Goal: Task Accomplishment & Management: Complete application form

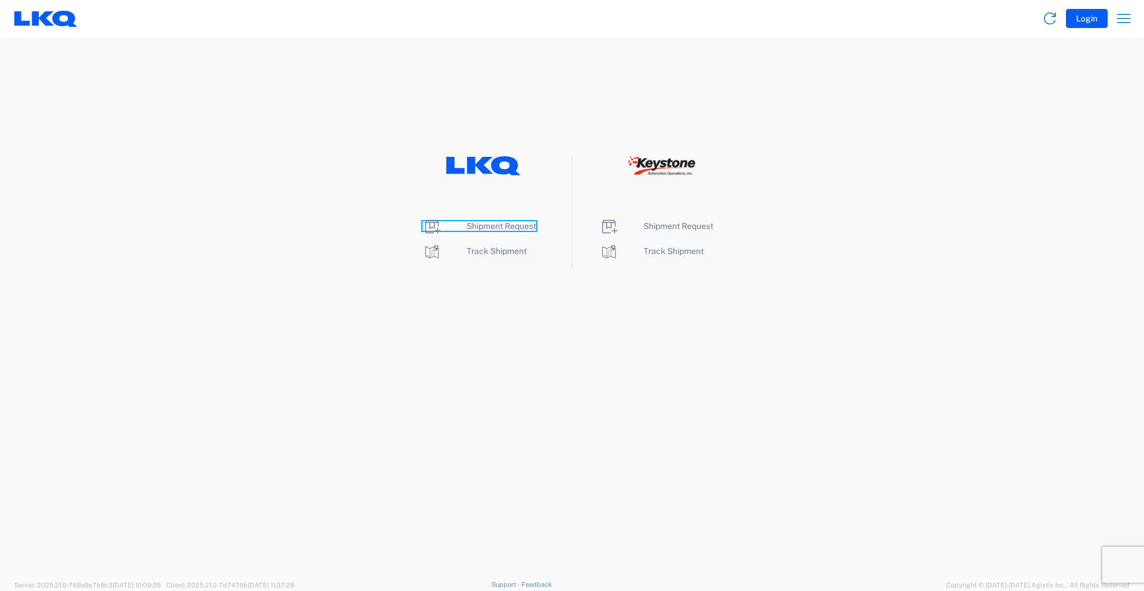
click at [488, 227] on span "Shipment Request" at bounding box center [502, 226] width 70 height 10
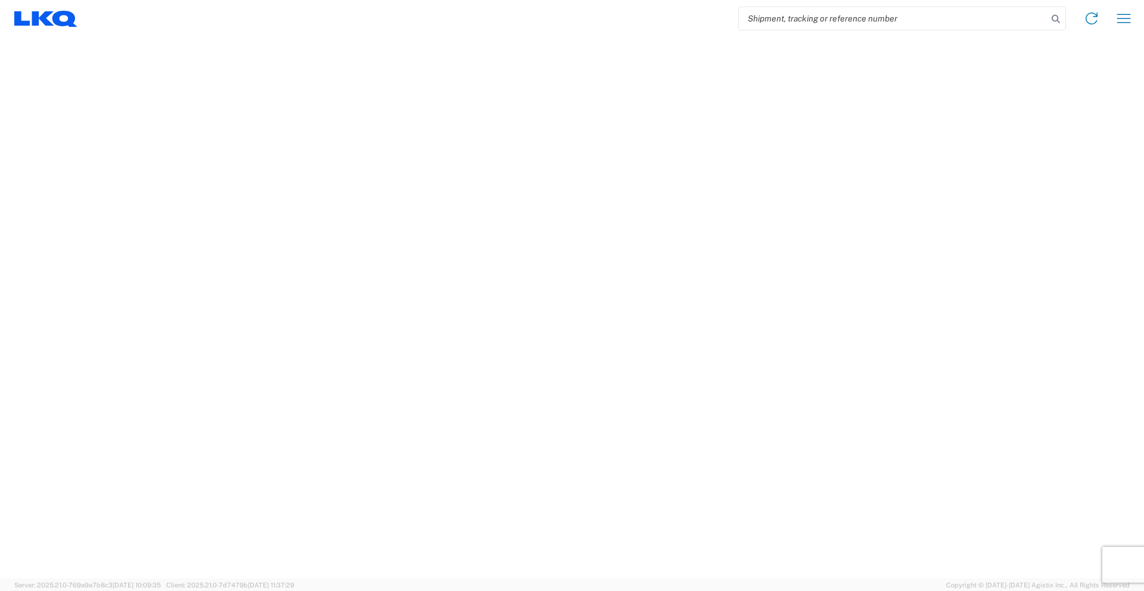
select select "FULL"
select select "LBS"
select select "IN"
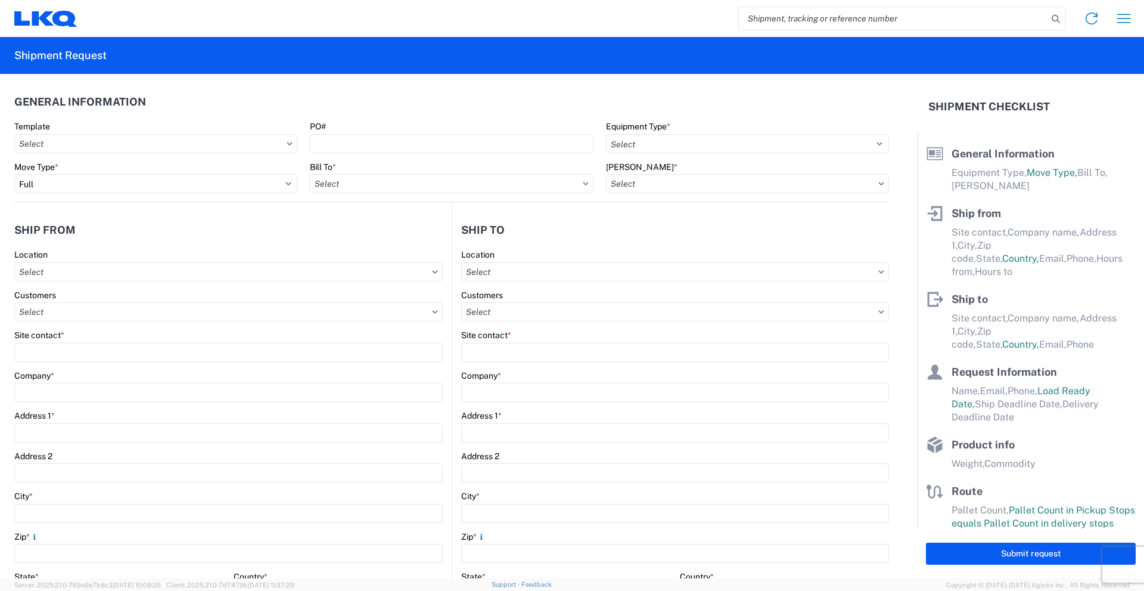
click at [287, 144] on icon at bounding box center [289, 143] width 5 height 3
click at [274, 141] on input "text" at bounding box center [155, 143] width 283 height 19
click at [284, 113] on header "General Information" at bounding box center [451, 101] width 875 height 27
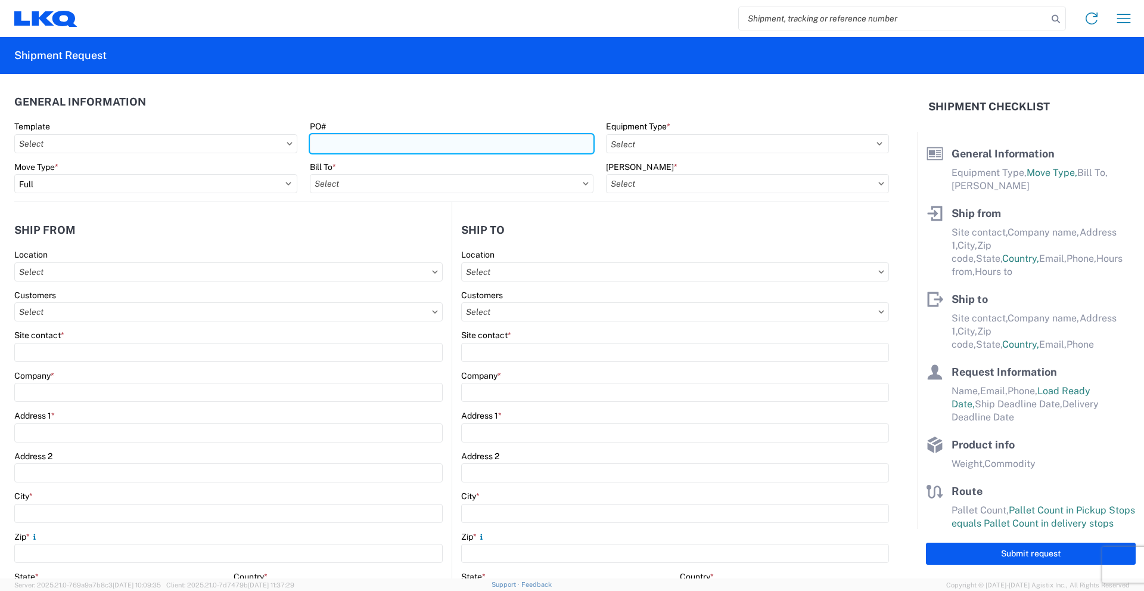
click at [386, 142] on input "PO#" at bounding box center [451, 143] width 283 height 19
type input "570-0377"
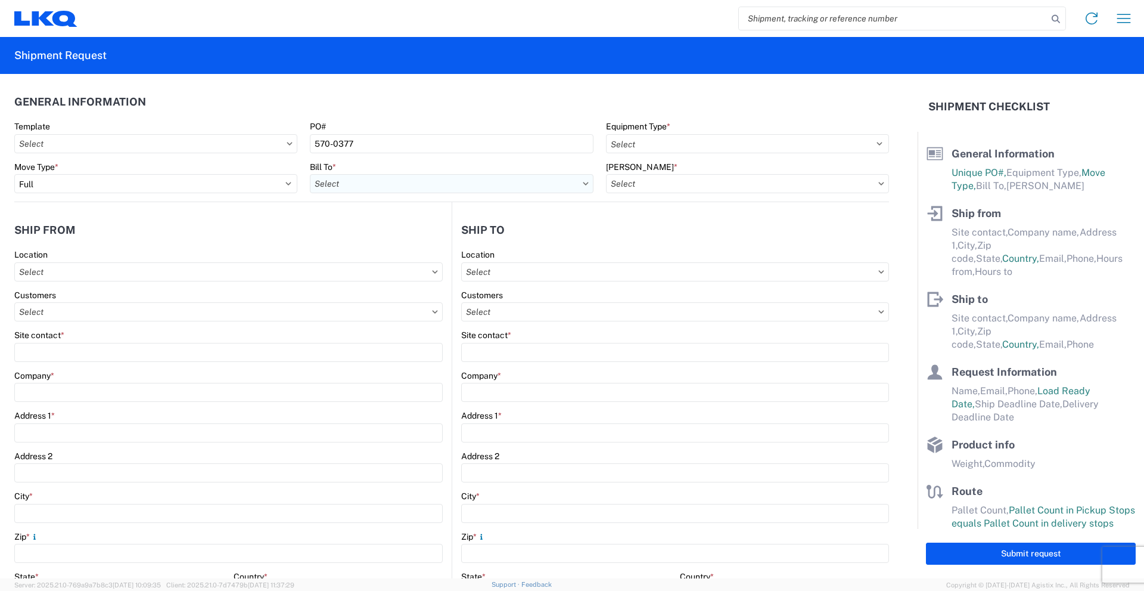
click at [392, 182] on input "text" at bounding box center [451, 183] width 283 height 19
type input "1635"
click at [379, 237] on div "1635 - [PERSON_NAME]" at bounding box center [414, 236] width 209 height 19
type input "1635 - [PERSON_NAME]"
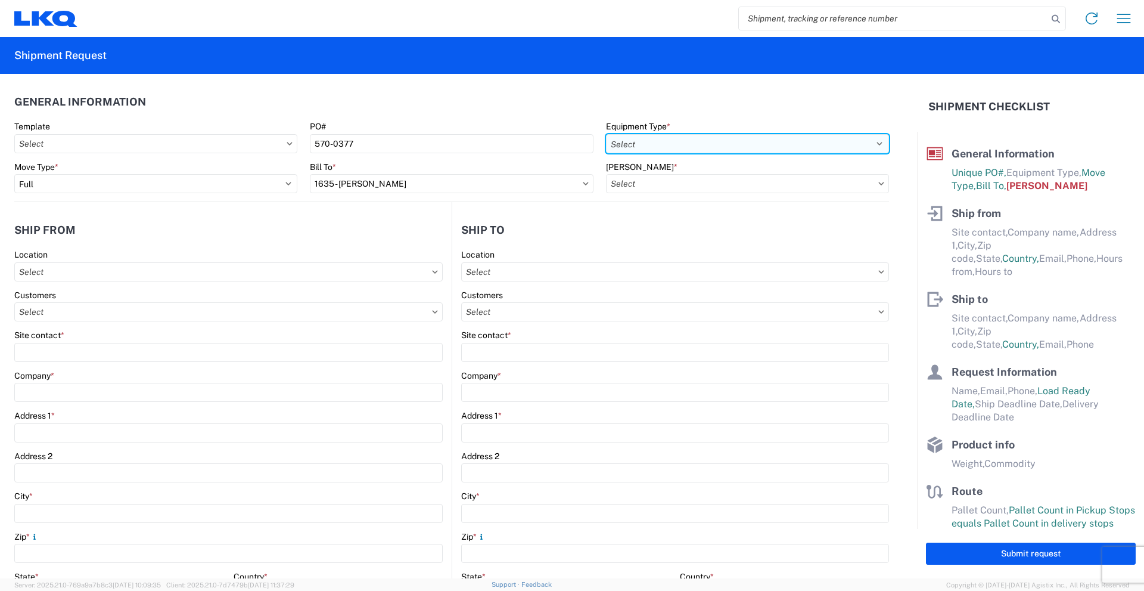
click at [677, 145] on select "Select 53’ Dry Van Flatbed Dropdeck (van) Lowboy (flatbed) Rail" at bounding box center [747, 143] width 283 height 19
select select "STDV"
click at [606, 134] on select "Select 53’ Dry Van Flatbed Dropdeck (van) Lowboy (flatbed) Rail" at bounding box center [747, 143] width 283 height 19
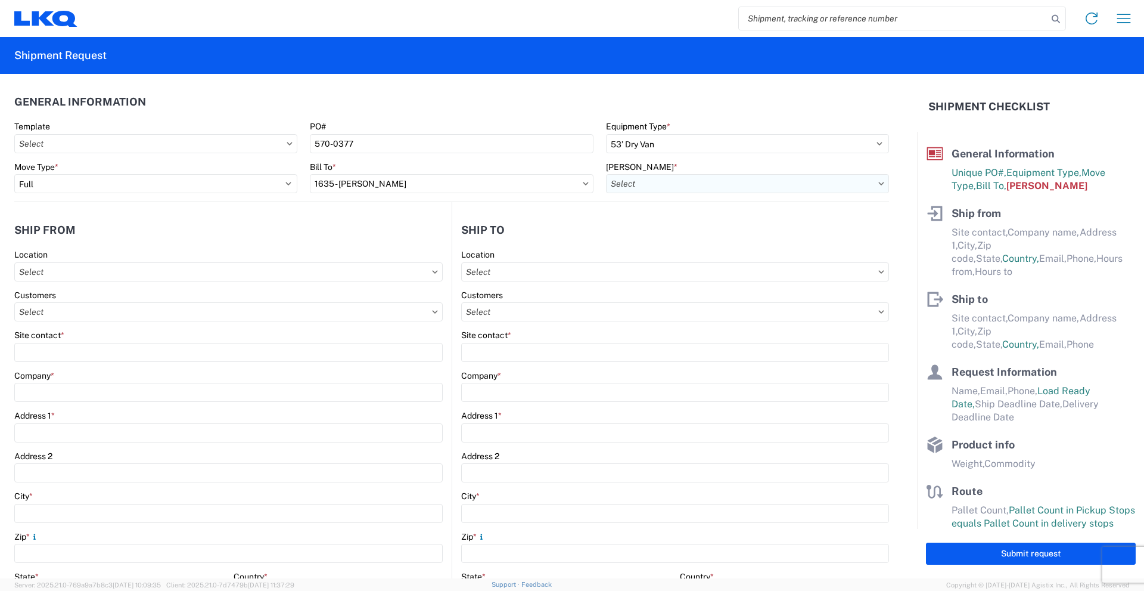
click at [663, 180] on input "text" at bounding box center [747, 183] width 283 height 19
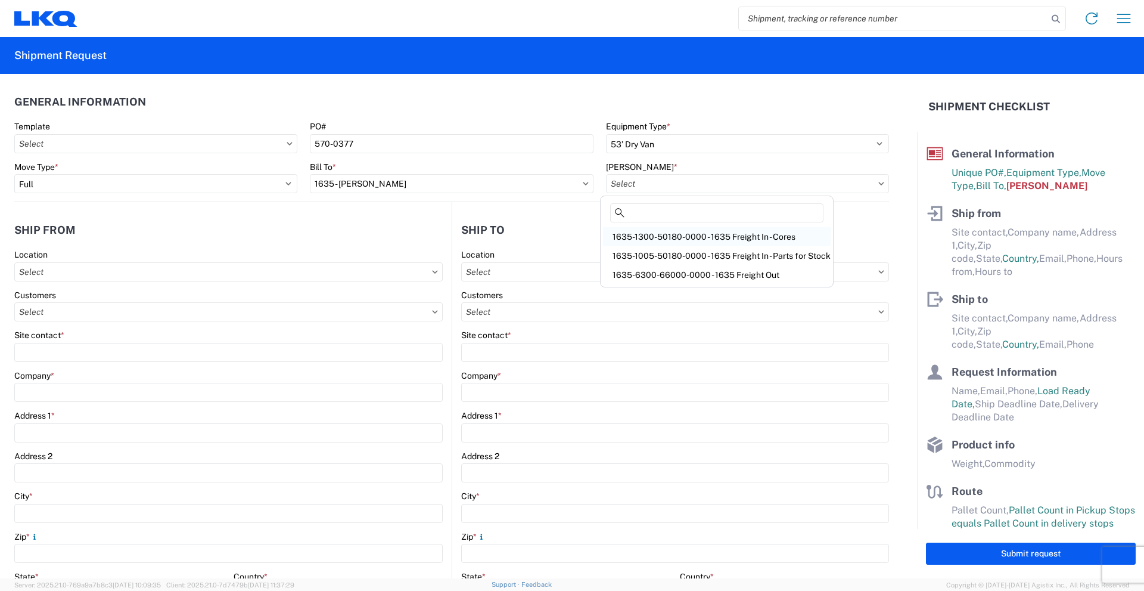
click at [686, 237] on div "1635-1300-50180-0000 - 1635 Freight In - Cores" at bounding box center [717, 236] width 228 height 19
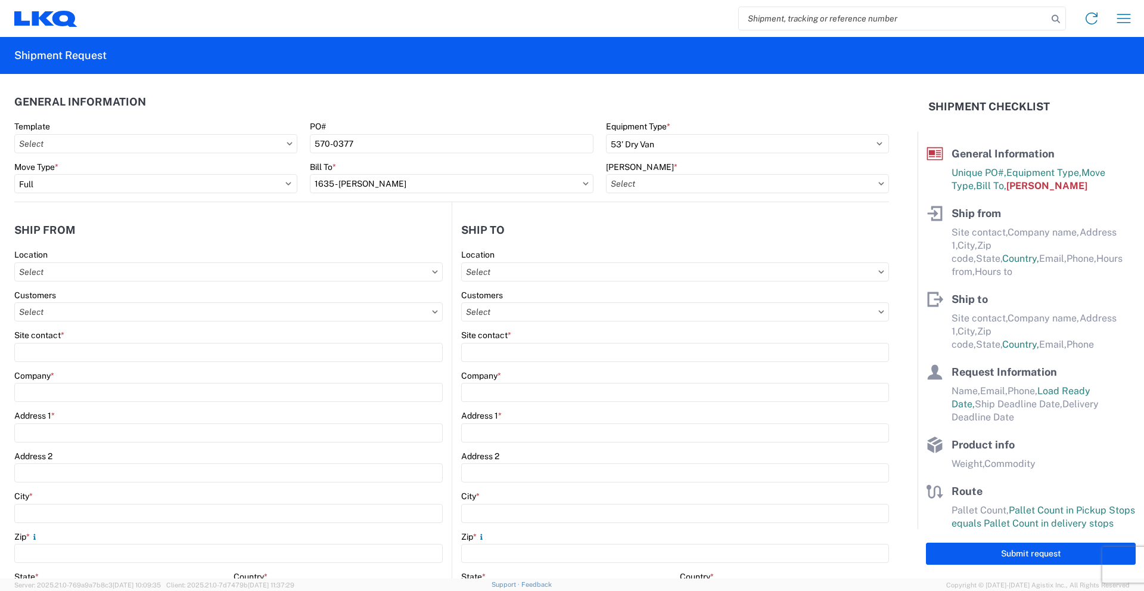
type input "1635-1300-50180-0000 - 1635 Freight In - Cores"
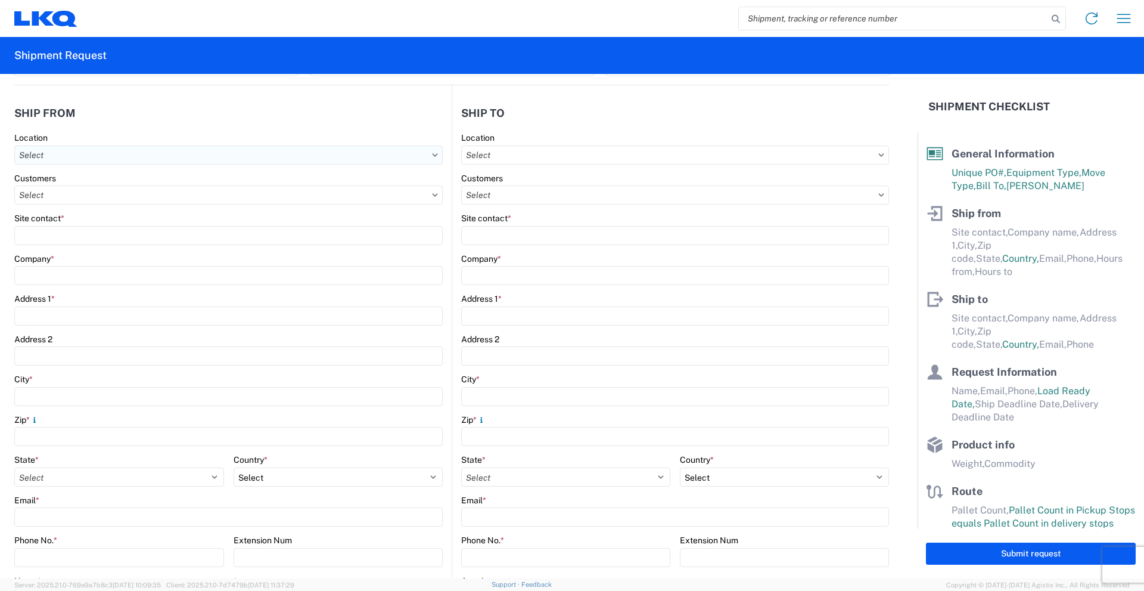
scroll to position [119, 0]
click at [93, 154] on input "text" at bounding box center [228, 152] width 429 height 19
type input "1570"
click at [93, 204] on div "1570 - LKQ [US_STATE] - [PERSON_NAME]" at bounding box center [121, 205] width 209 height 19
type input "1570 - LKQ [US_STATE] - [PERSON_NAME]"
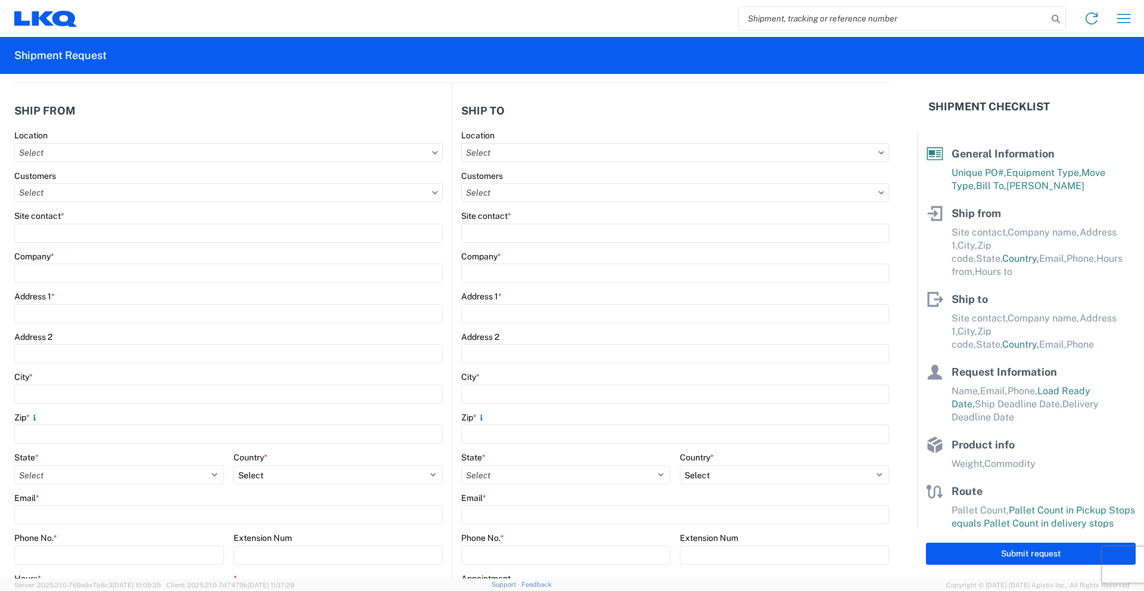
type input "LKQ Corporation"
type input "[STREET_ADDRESS]"
type input "[PERSON_NAME] [PERSON_NAME]"
type input "56007"
select select "MN"
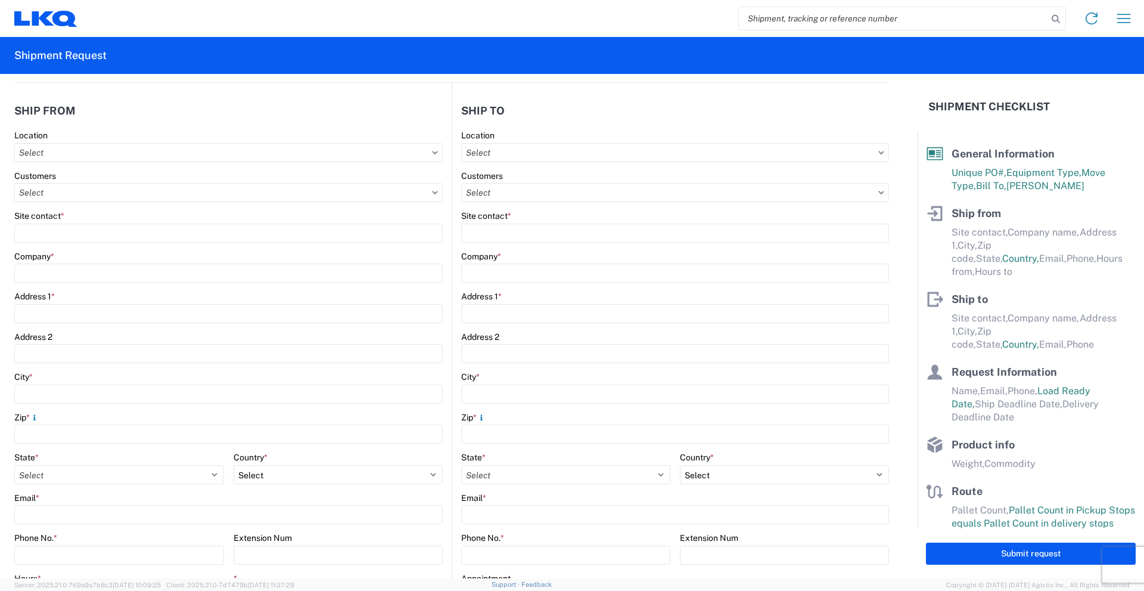
select select "US"
type input "08:00"
type input "17:00"
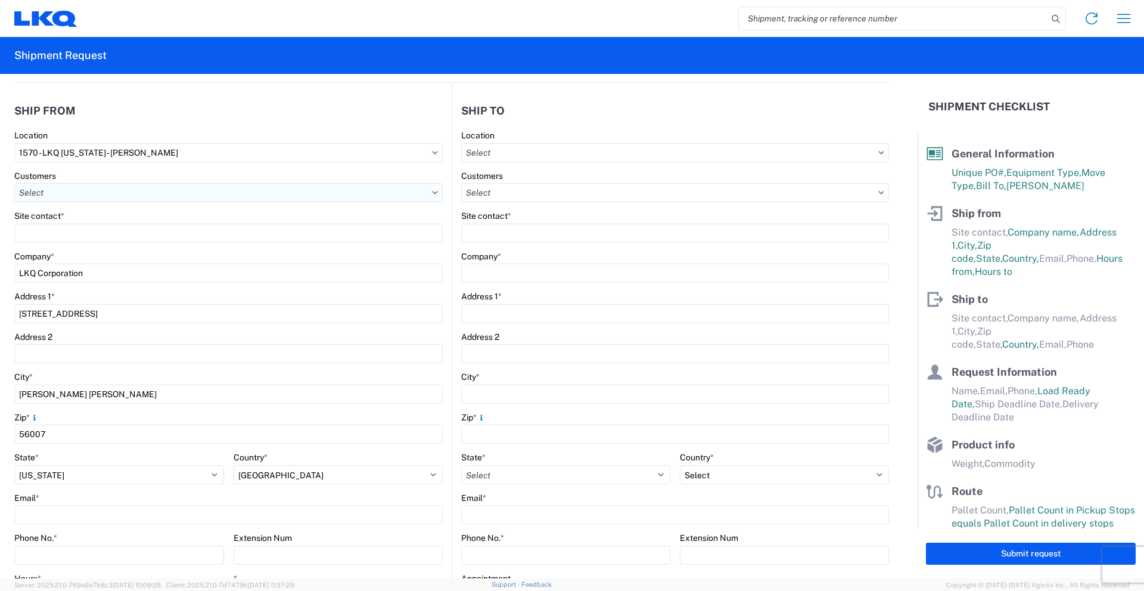
click at [85, 192] on input "text" at bounding box center [228, 192] width 429 height 19
type input "[PERSON_NAME]"
click at [133, 172] on div "Customers" at bounding box center [228, 175] width 429 height 11
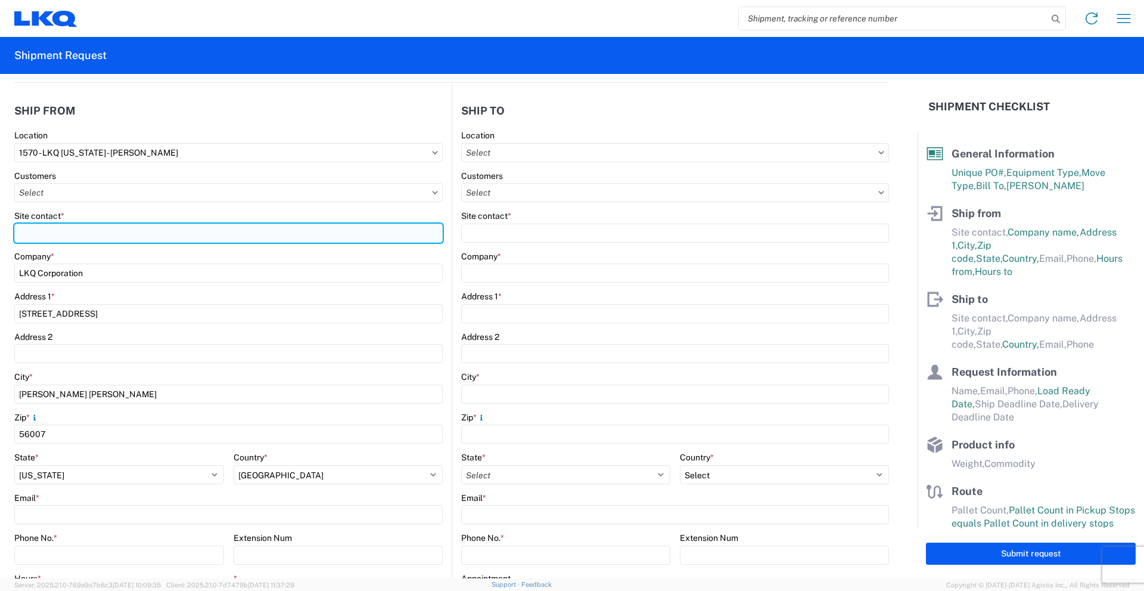
click at [151, 236] on input "Site contact *" at bounding box center [228, 233] width 429 height 19
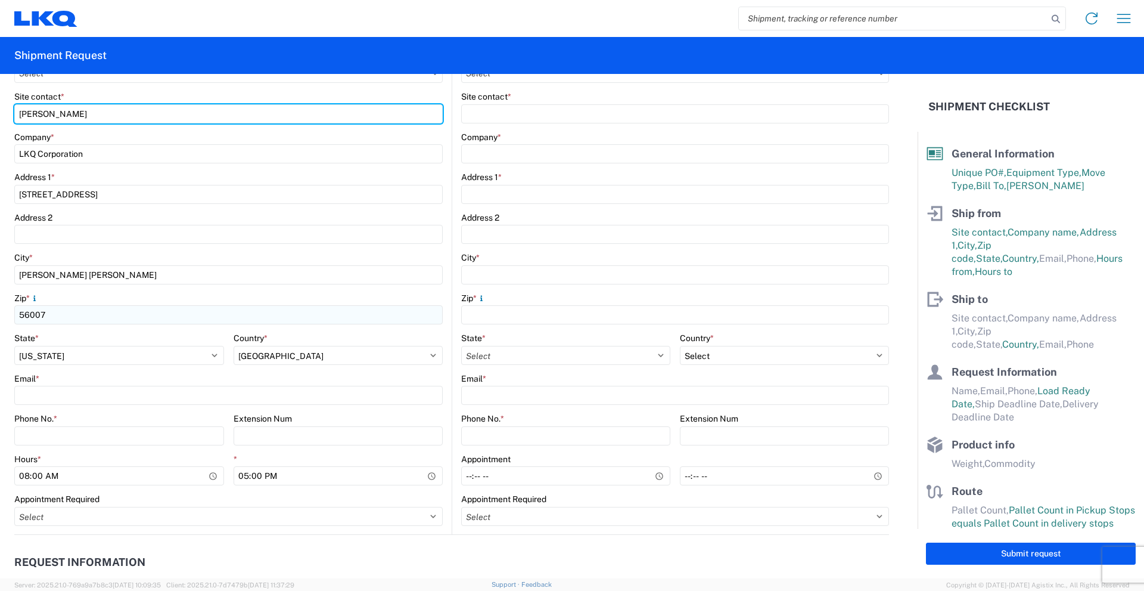
scroll to position [298, 0]
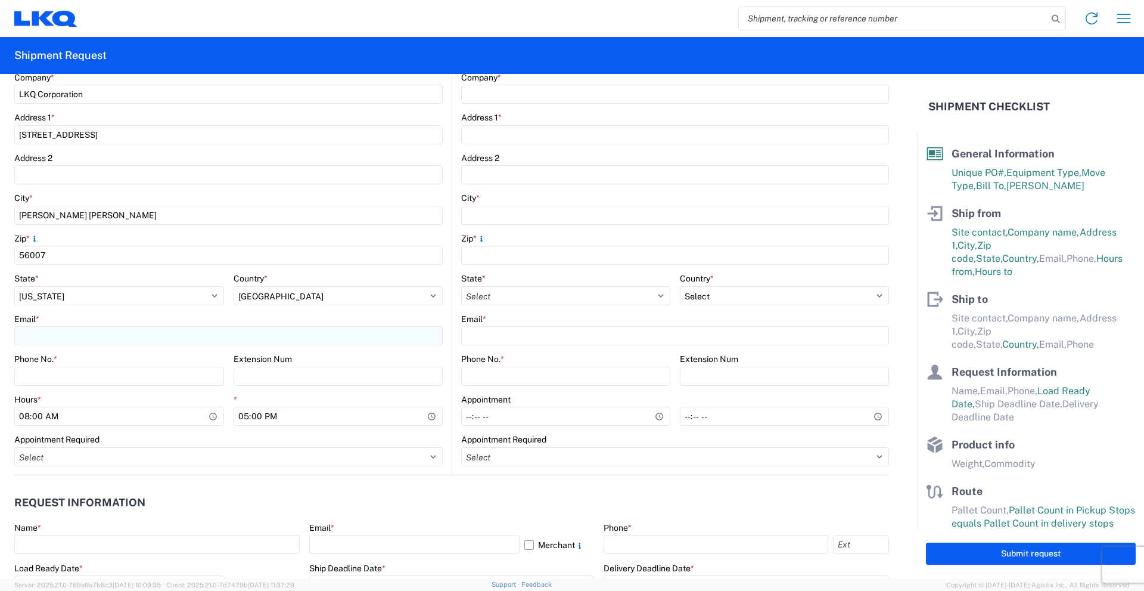
type input "[PERSON_NAME]"
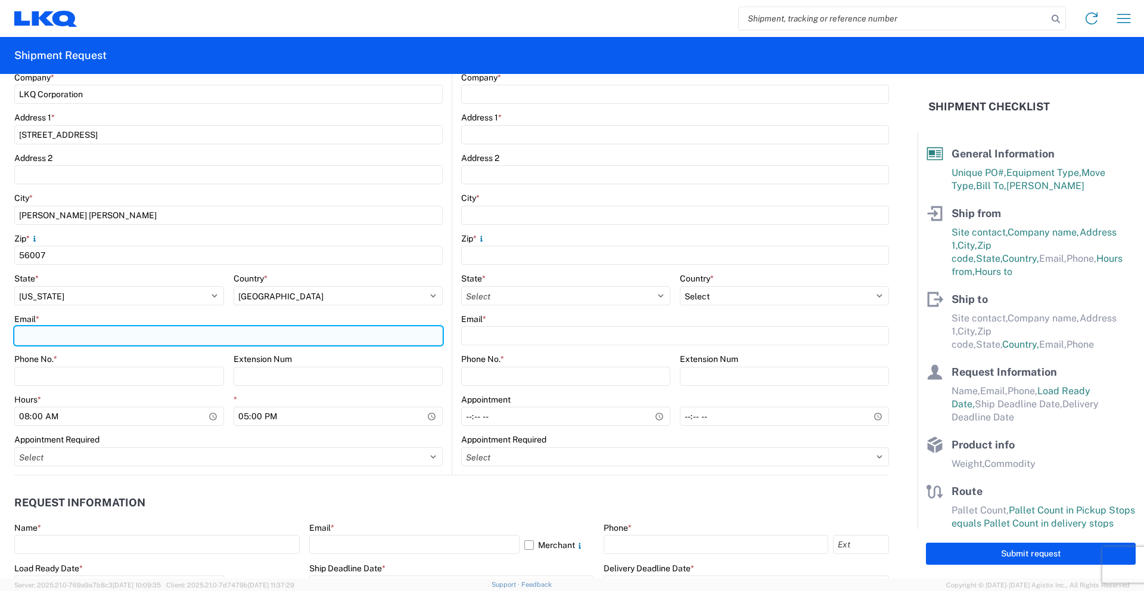
click at [100, 337] on input "Email *" at bounding box center [228, 335] width 429 height 19
type input "[EMAIL_ADDRESS][DOMAIN_NAME]"
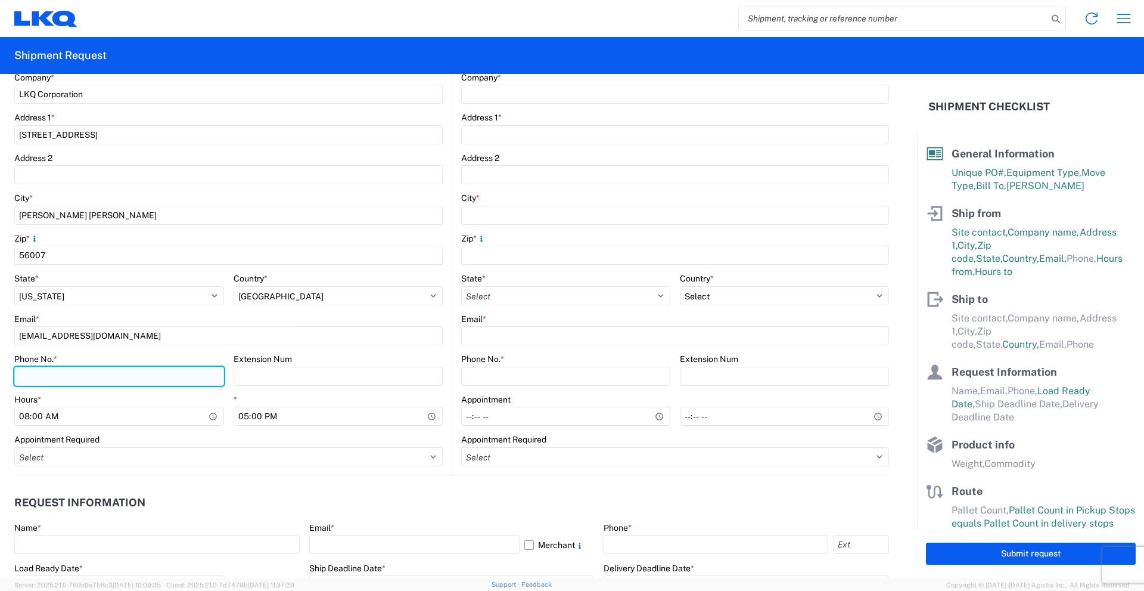
click at [76, 371] on input "Phone No. *" at bounding box center [119, 376] width 210 height 19
type input "[PHONE_NUMBER]"
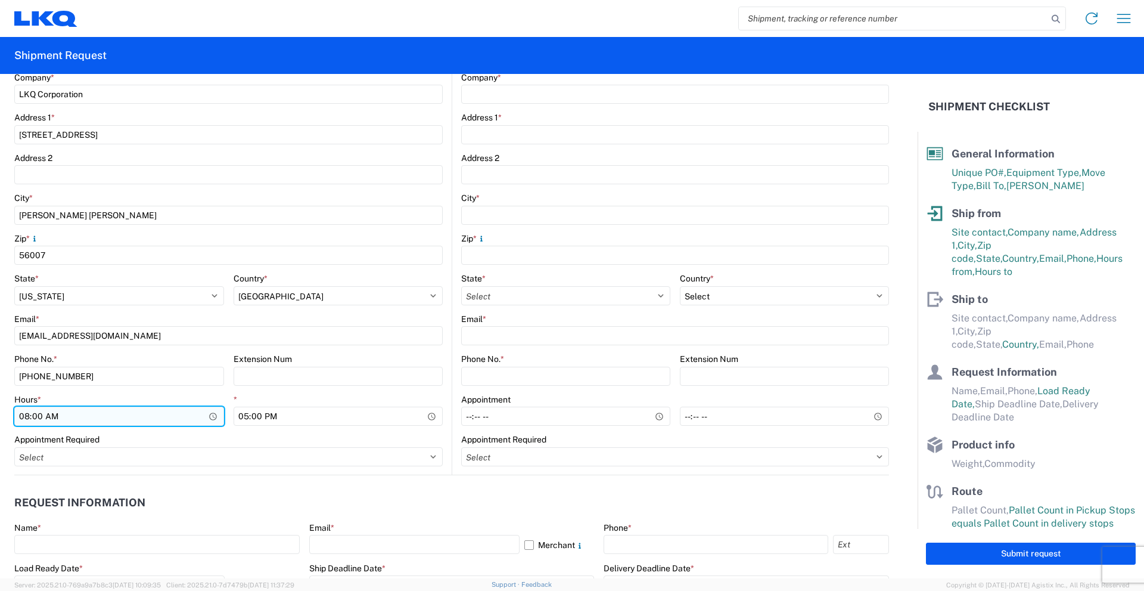
click at [36, 415] on input "08:00" at bounding box center [119, 416] width 210 height 19
type input "08:30"
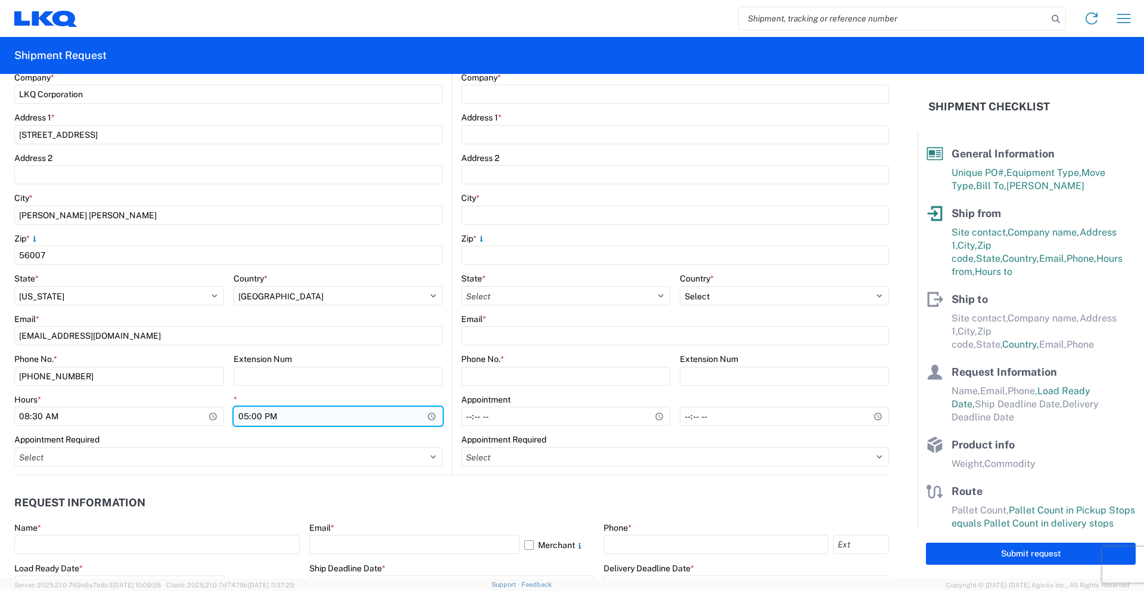
click at [238, 417] on input "17:00" at bounding box center [339, 416] width 210 height 19
type input "14:00"
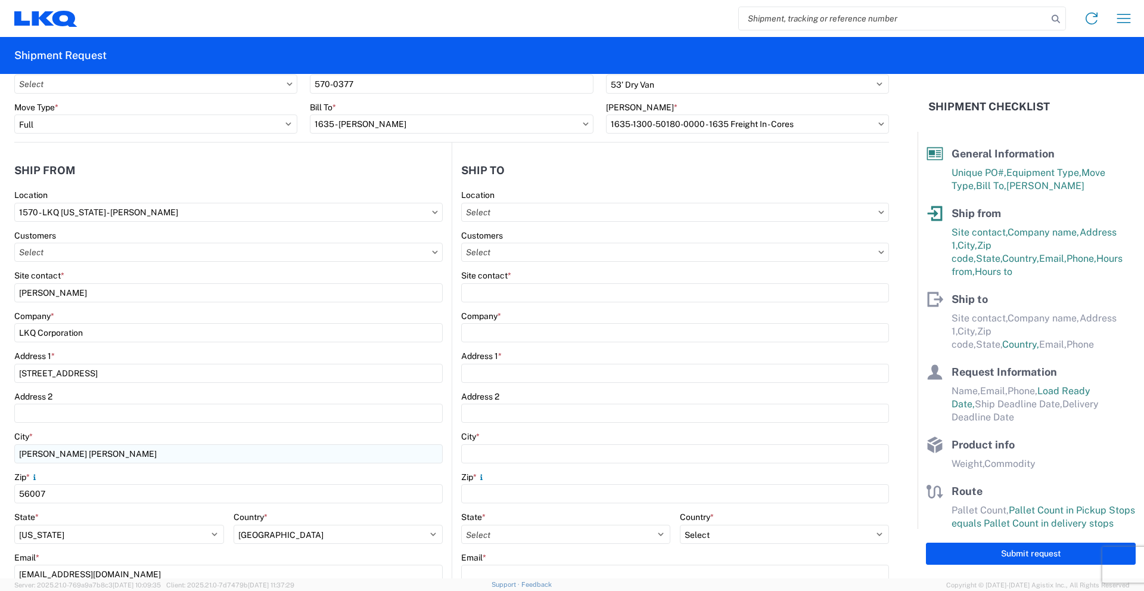
scroll to position [0, 0]
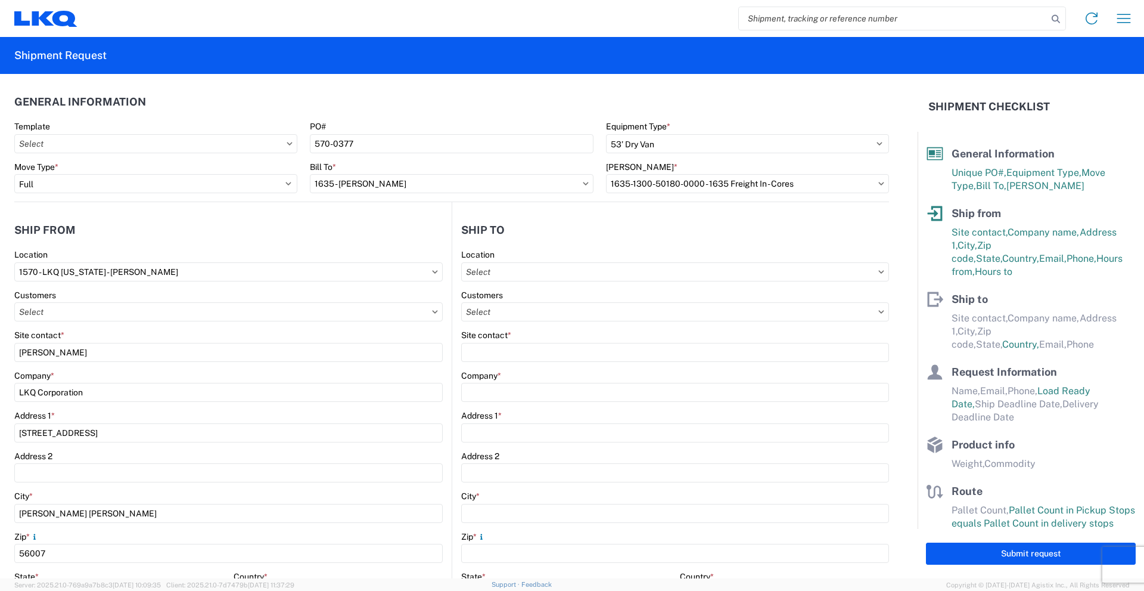
click at [202, 215] on agx-shipment-stop-widget-v2 "Ship from 1570 Location 1570 - LKQ [US_STATE] - [PERSON_NAME] Customers Site co…" at bounding box center [233, 487] width 438 height 571
click at [540, 271] on input "text" at bounding box center [675, 271] width 428 height 19
type input "1635"
click at [538, 322] on div "1635 - [PERSON_NAME]" at bounding box center [564, 324] width 209 height 19
type input "1635 - [PERSON_NAME]"
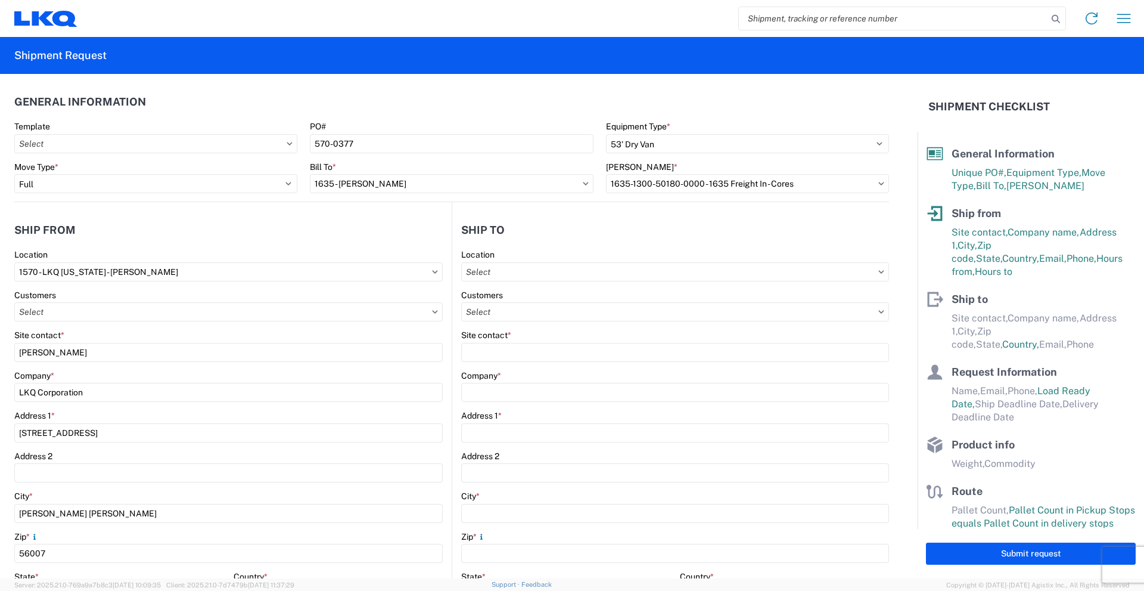
type input "[PERSON_NAME]"
type input "LKQ Corporation"
type input "[STREET_ADDRESS][PERSON_NAME]"
type input "Suite C"
type input "Alsip"
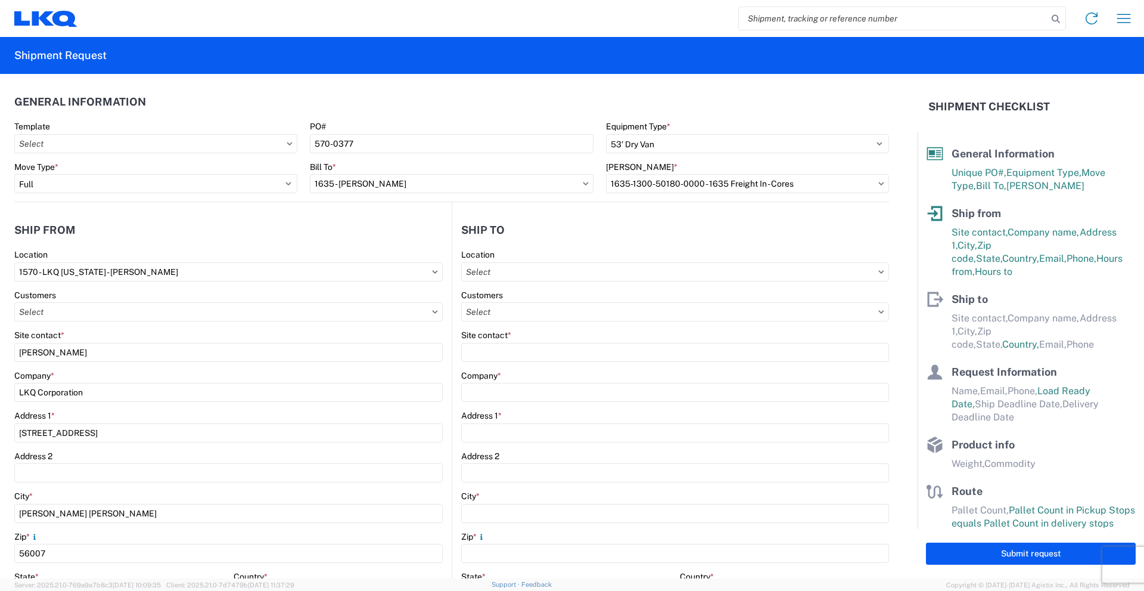
type input "60803"
select select "US"
type input "[EMAIL_ADDRESS][DOMAIN_NAME]"
type input "[PHONE_NUMBER]"
select select
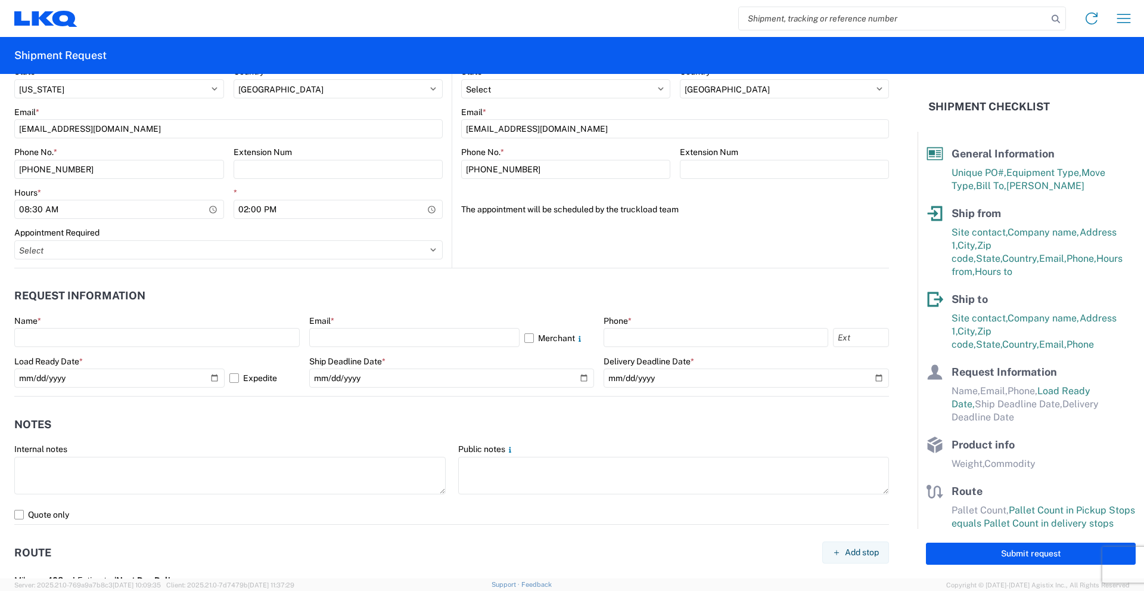
scroll to position [536, 0]
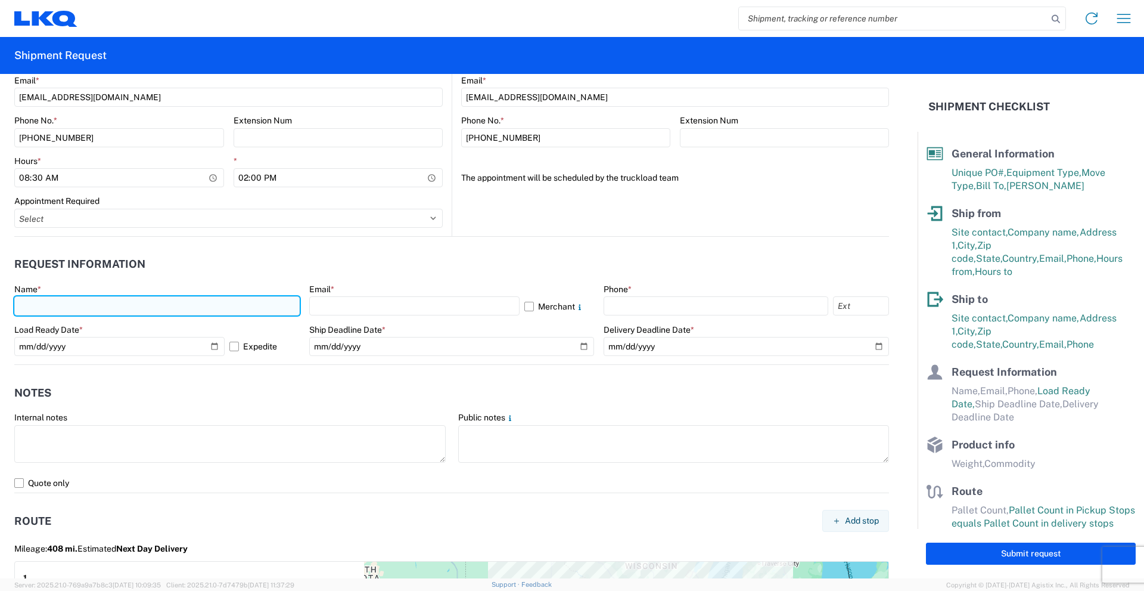
click at [160, 302] on input "text" at bounding box center [157, 305] width 286 height 19
type input "[PERSON_NAME]"
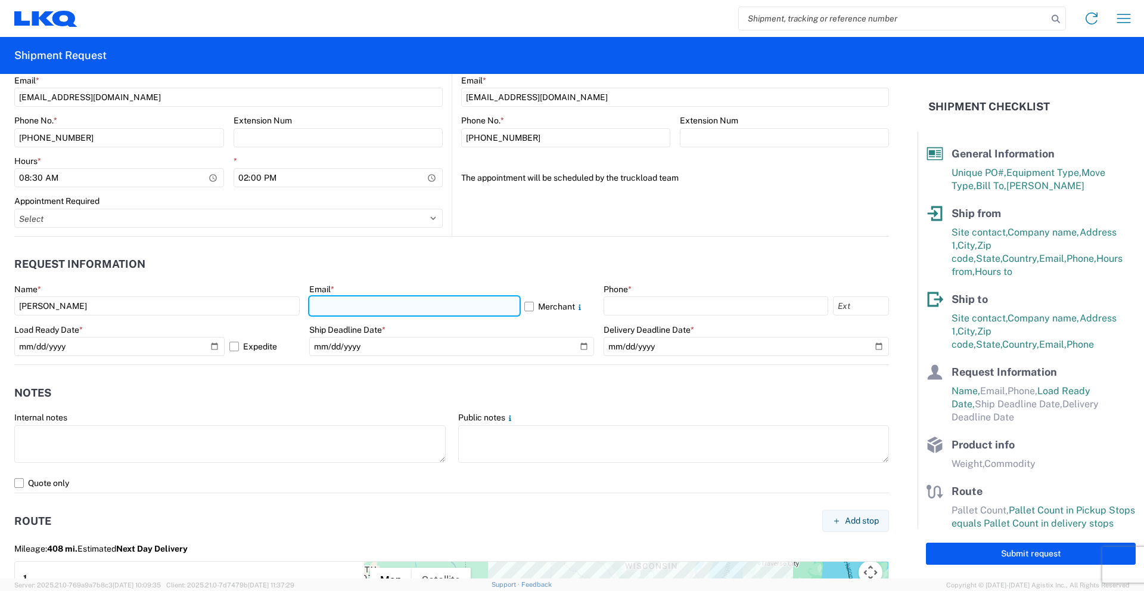
click at [330, 303] on input "text" at bounding box center [414, 305] width 210 height 19
type input "[EMAIL_ADDRESS][DOMAIN_NAME]"
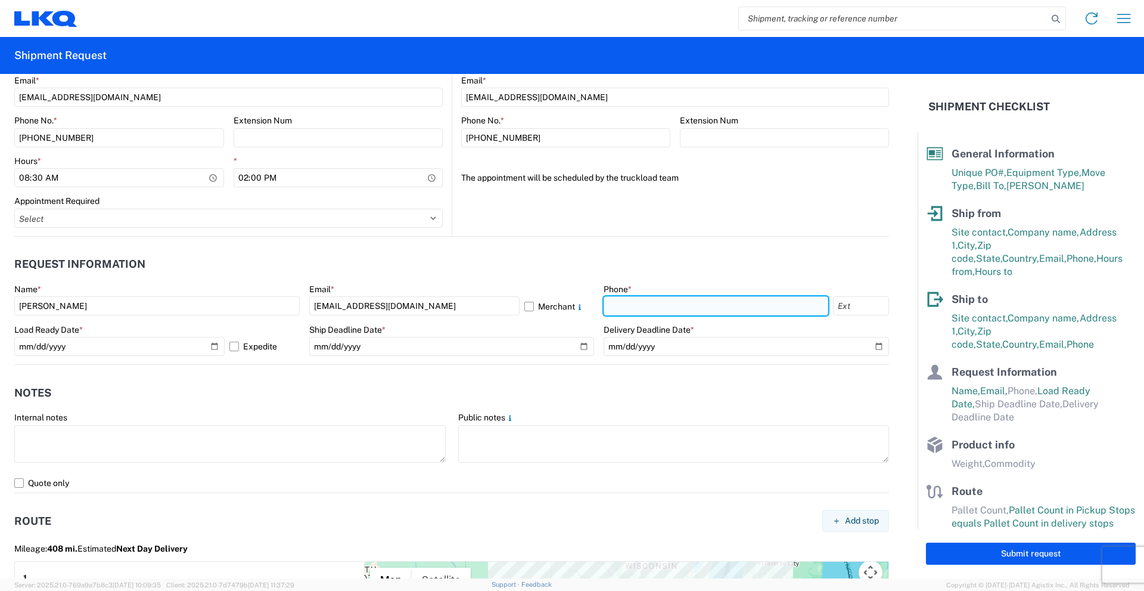
click at [618, 297] on input "text" at bounding box center [716, 305] width 225 height 19
type input "[PHONE_NUMBER]"
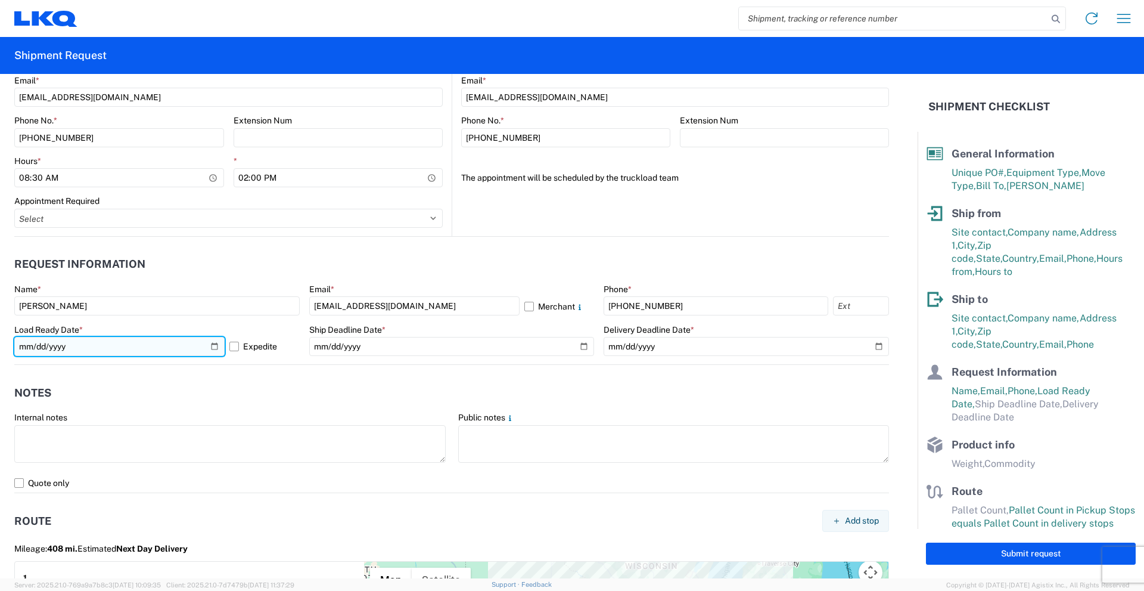
click at [209, 345] on input "[DATE]" at bounding box center [119, 346] width 210 height 19
click at [210, 344] on input "[DATE]" at bounding box center [119, 346] width 210 height 19
type input "[DATE]"
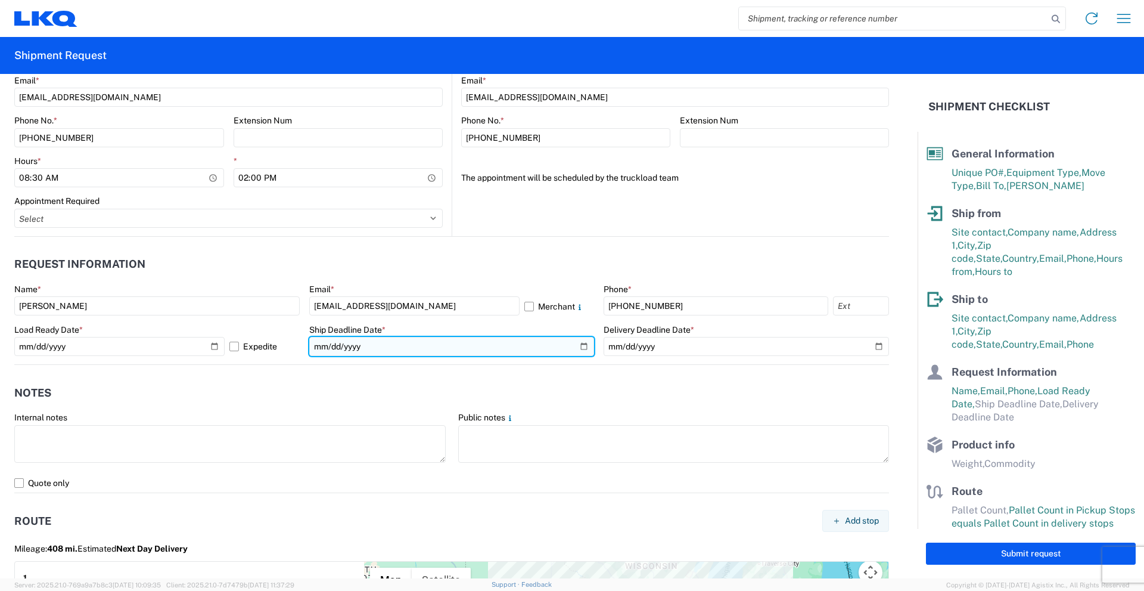
click at [356, 345] on input "date" at bounding box center [452, 346] width 286 height 19
click at [578, 343] on input "date" at bounding box center [452, 346] width 286 height 19
type input "[DATE]"
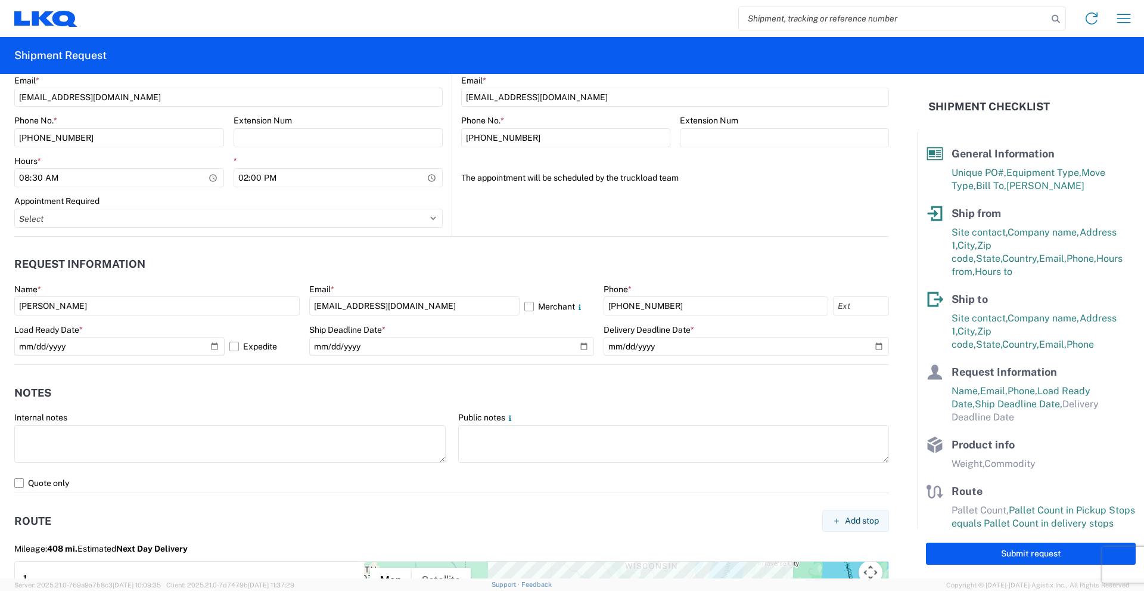
click at [224, 384] on header "Notes" at bounding box center [451, 392] width 875 height 27
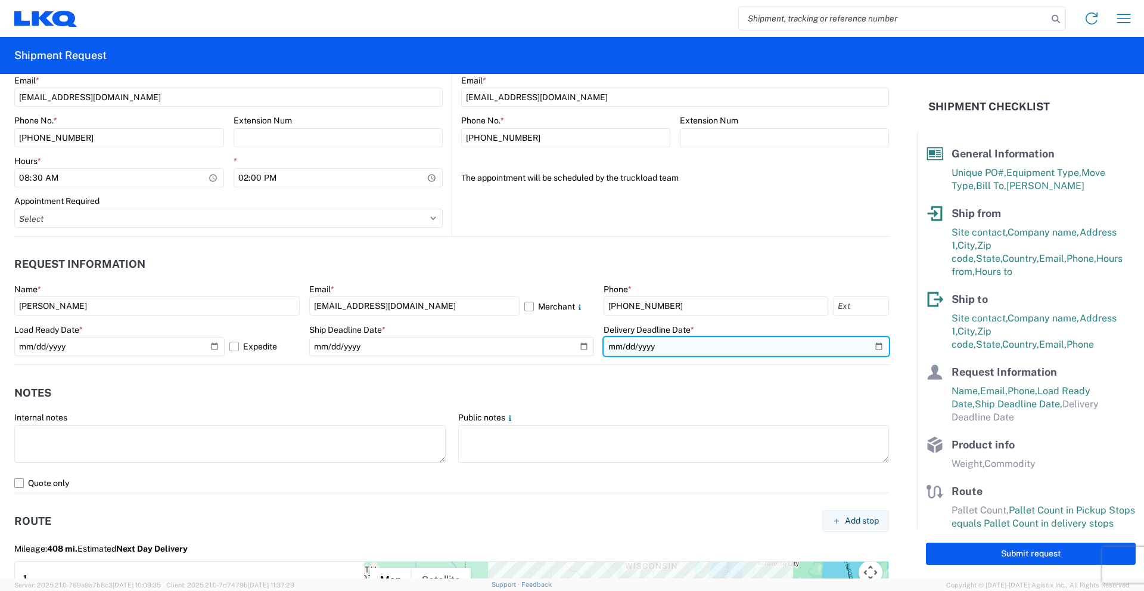
click at [671, 343] on input "date" at bounding box center [747, 346] width 286 height 19
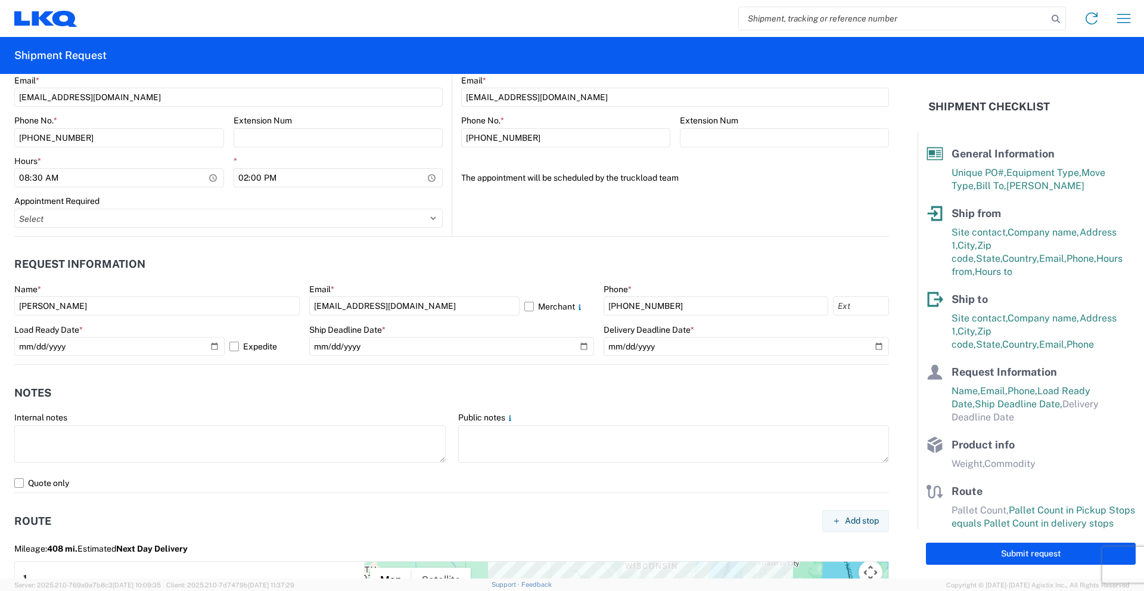
click at [203, 395] on header "Notes" at bounding box center [451, 392] width 875 height 27
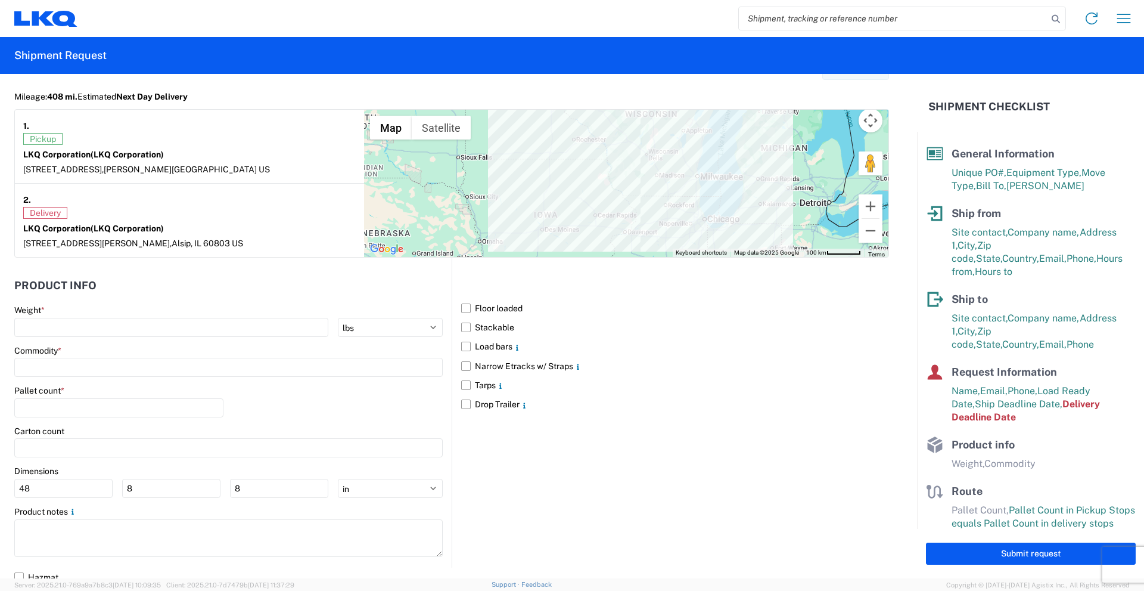
scroll to position [1012, 0]
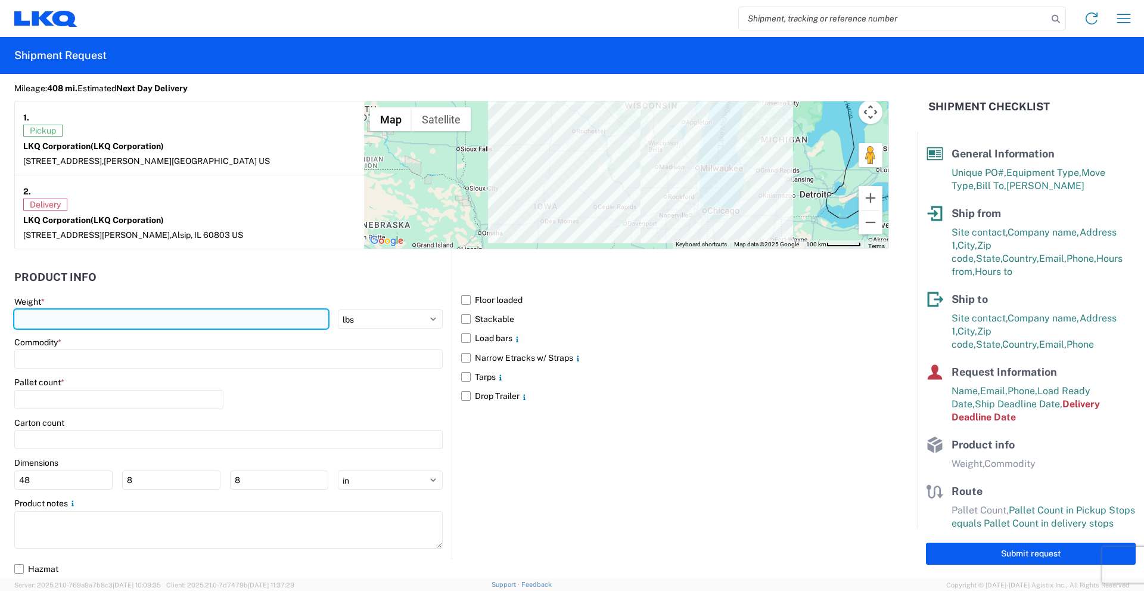
click at [134, 314] on input "number" at bounding box center [171, 318] width 314 height 19
type input "42000"
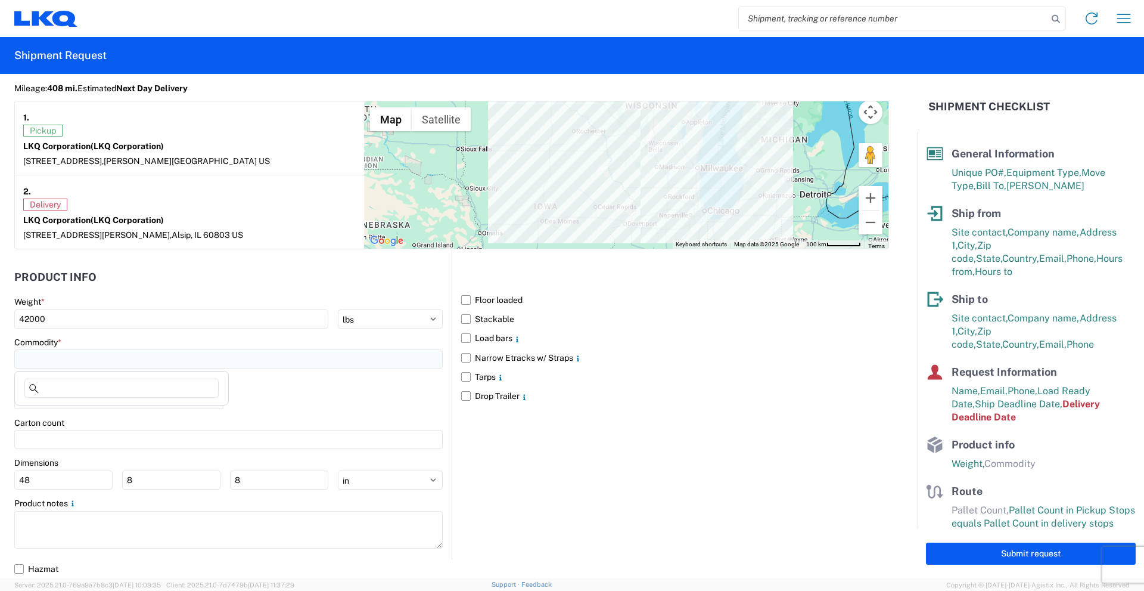
click at [106, 359] on input at bounding box center [228, 358] width 429 height 19
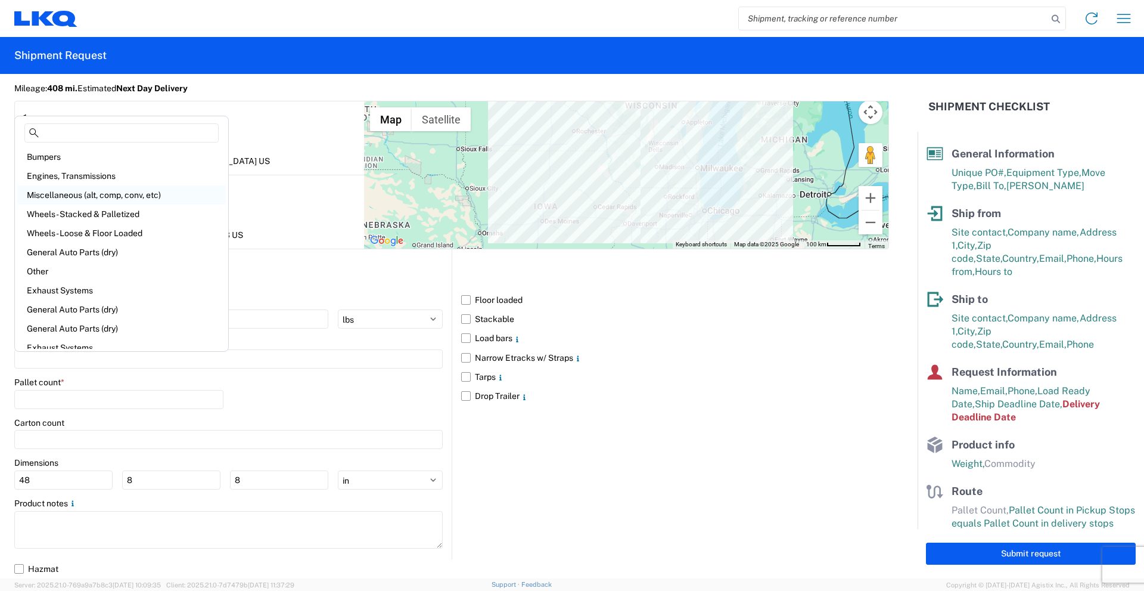
click at [150, 198] on div "Miscellaneous (alt, comp, conv, etc)" at bounding box center [121, 194] width 209 height 19
type input "Miscellaneous (alt, comp, conv, etc)"
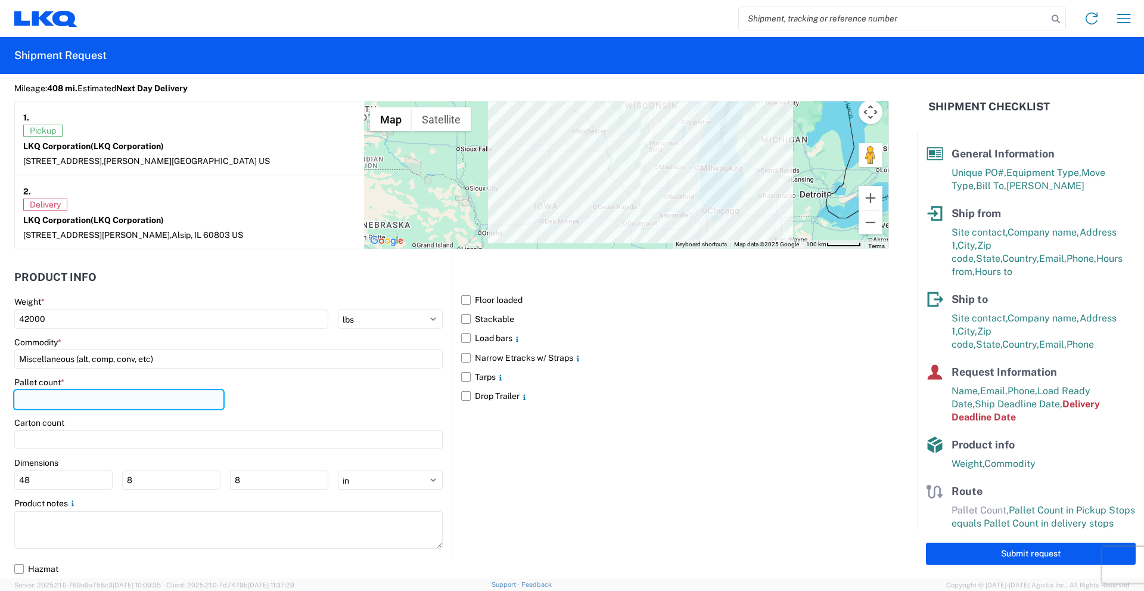
click at [100, 398] on input "number" at bounding box center [118, 399] width 209 height 19
type input "26"
click at [461, 299] on label "Floor loaded" at bounding box center [675, 299] width 428 height 19
click at [0, 0] on input "Floor loaded" at bounding box center [0, 0] width 0 height 0
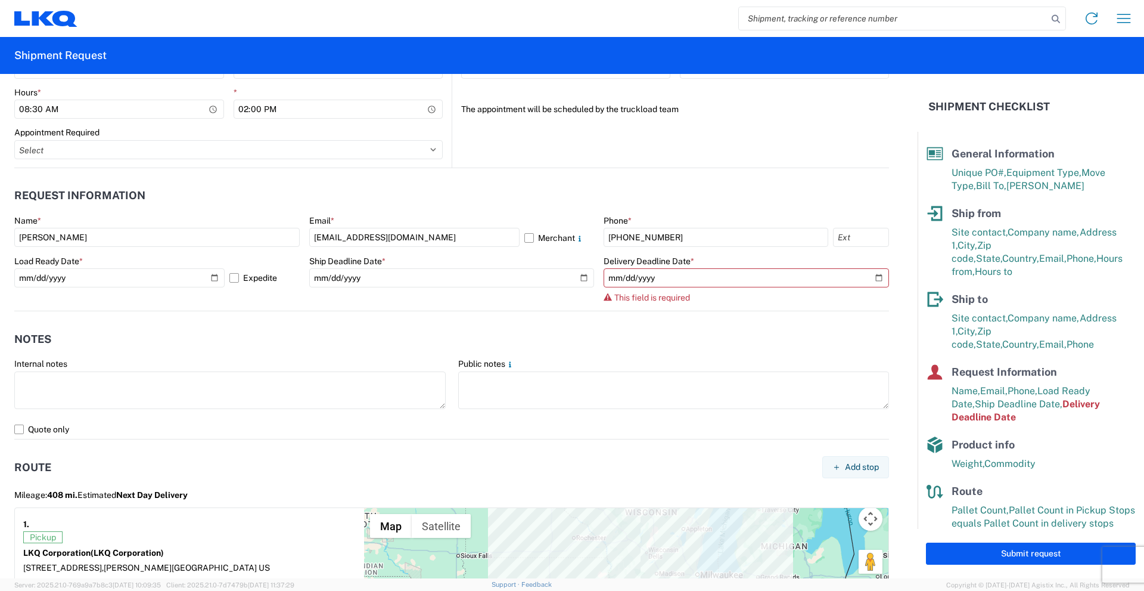
scroll to position [594, 0]
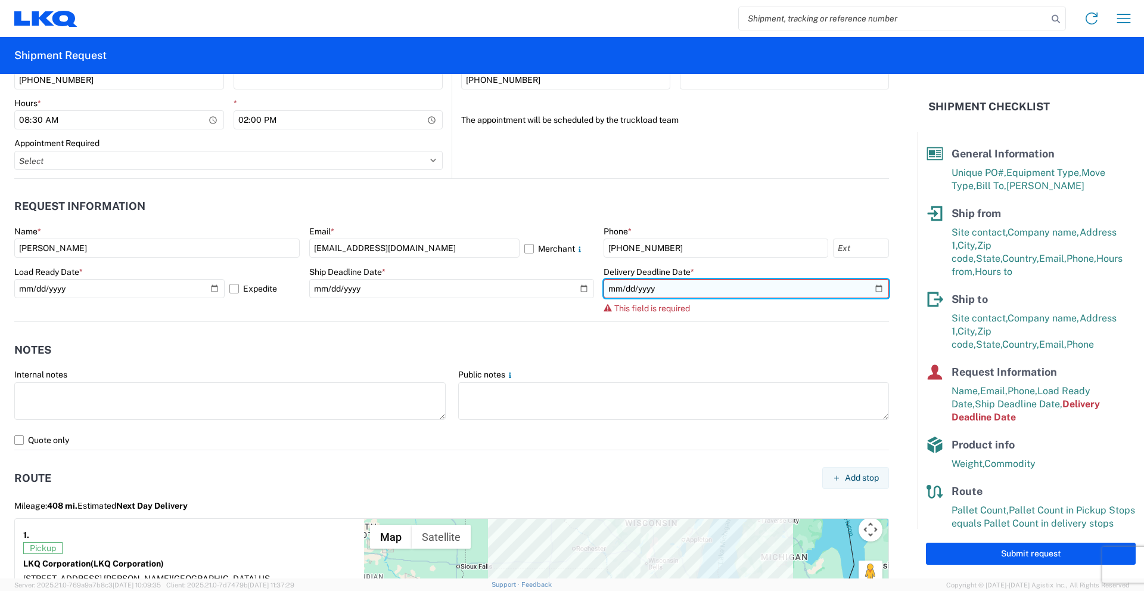
click at [869, 289] on input "date" at bounding box center [747, 288] width 286 height 19
type input "[DATE]"
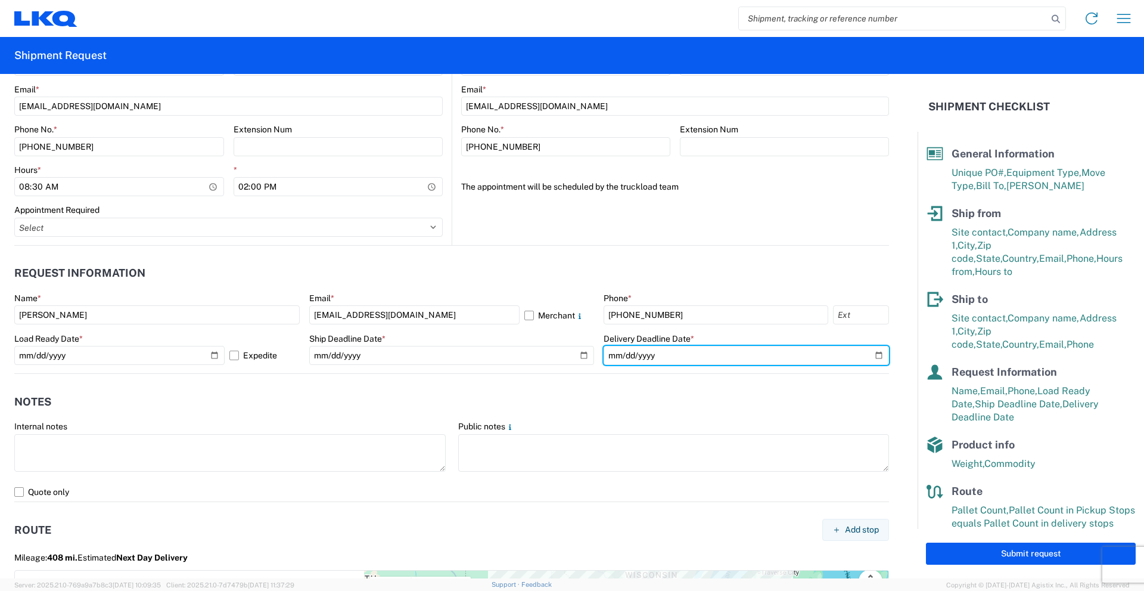
scroll to position [520, 0]
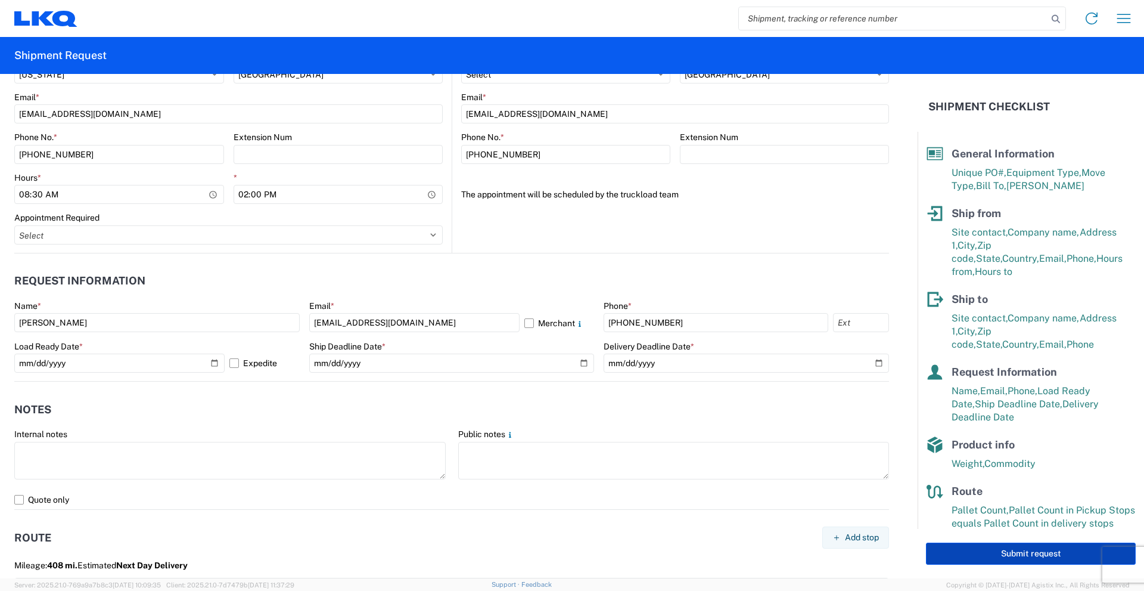
click at [1034, 548] on button "Submit request" at bounding box center [1031, 553] width 210 height 22
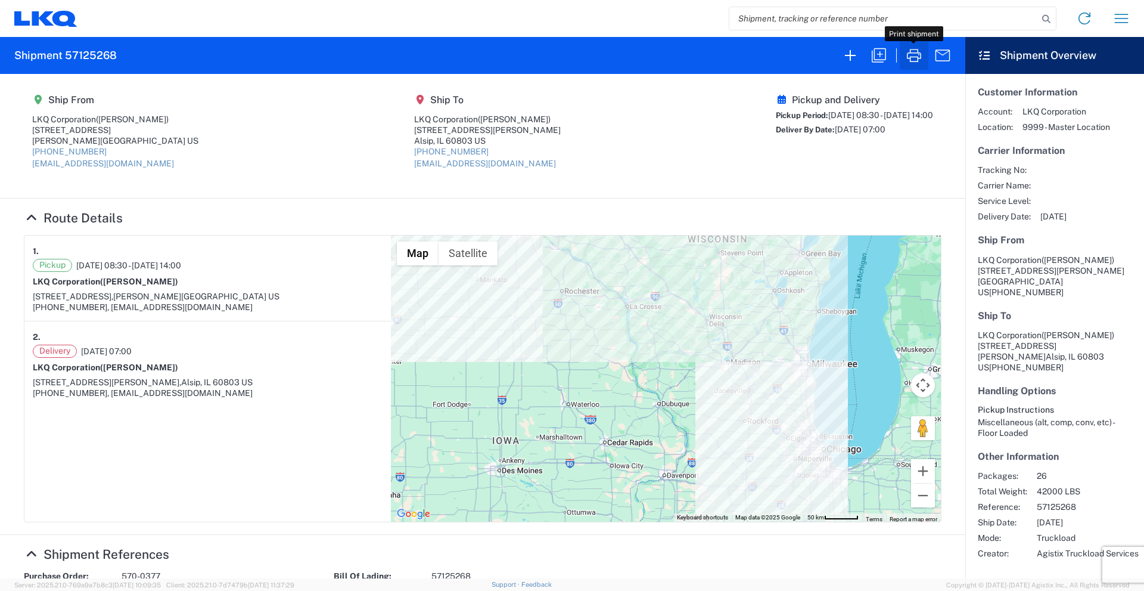
click at [910, 57] on icon "button" at bounding box center [914, 55] width 19 height 19
